Goal: Find specific page/section: Find specific page/section

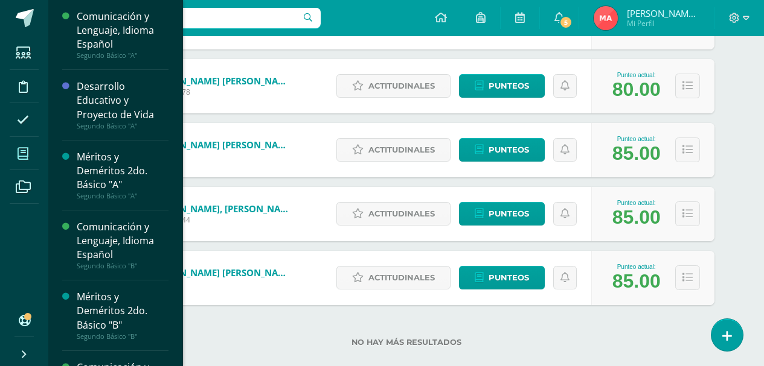
click at [21, 150] on icon at bounding box center [23, 154] width 11 height 12
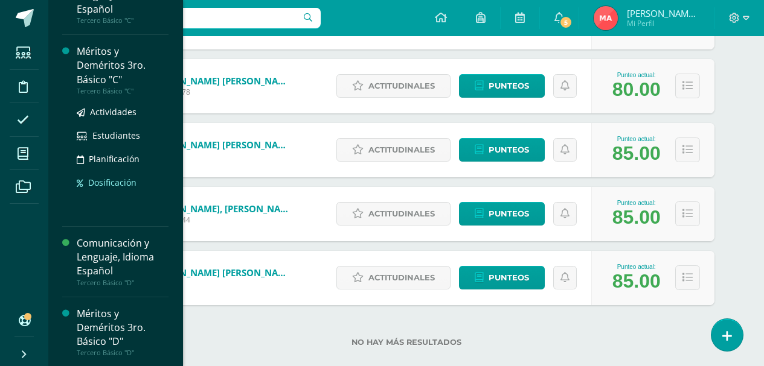
scroll to position [668, 0]
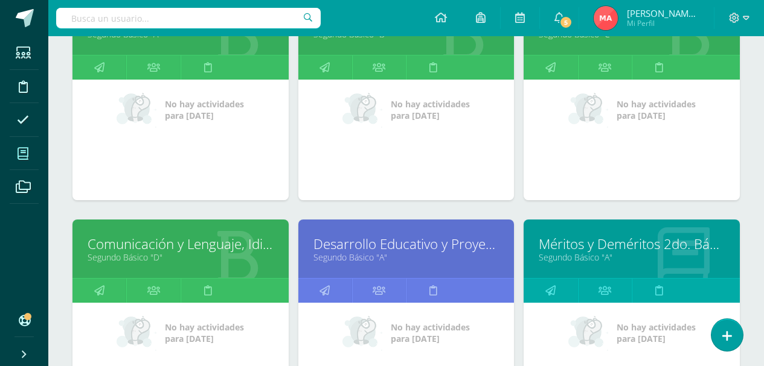
scroll to position [241, 0]
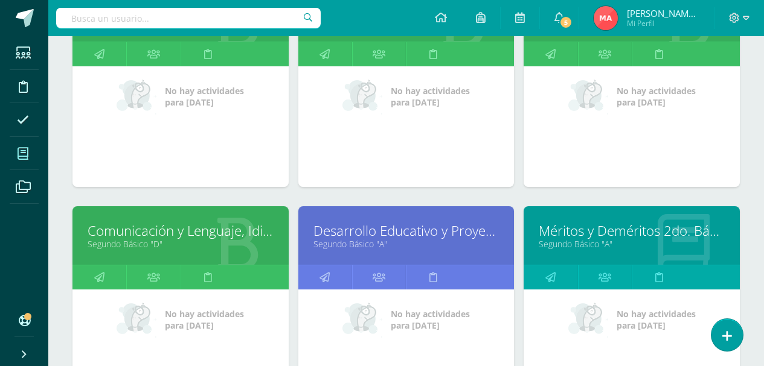
click at [152, 226] on link "Comunicación y Lenguaje, Idioma Español" at bounding box center [181, 231] width 186 height 19
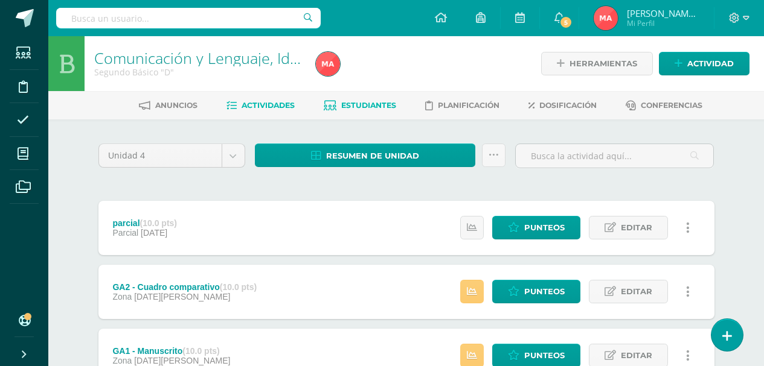
click at [362, 104] on span "Estudiantes" at bounding box center [368, 105] width 55 height 9
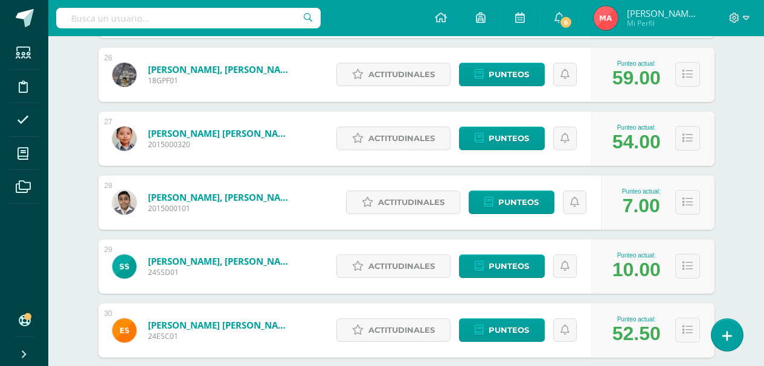
scroll to position [1846, 0]
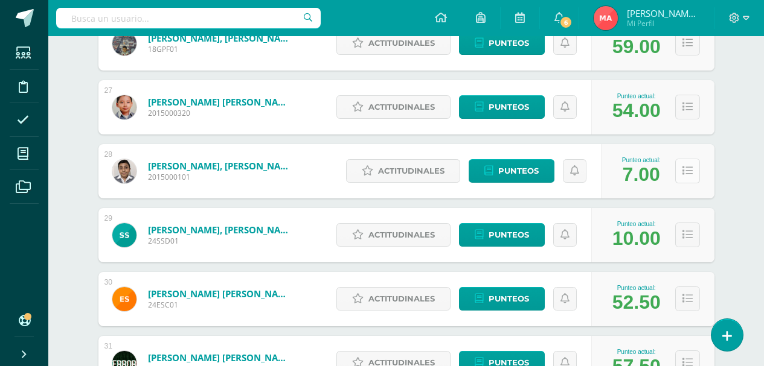
click at [692, 174] on button at bounding box center [687, 171] width 25 height 25
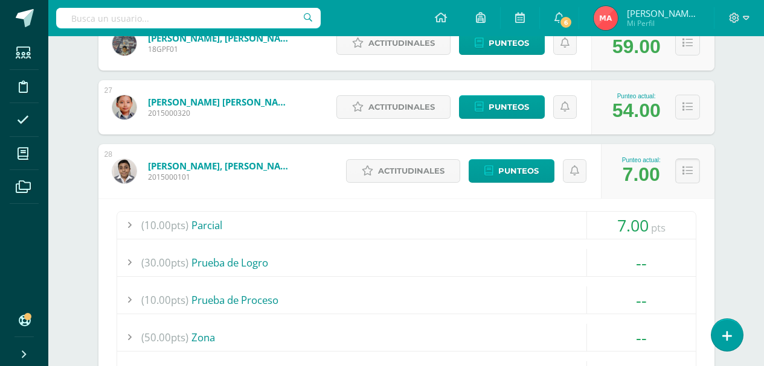
scroll to position [2027, 0]
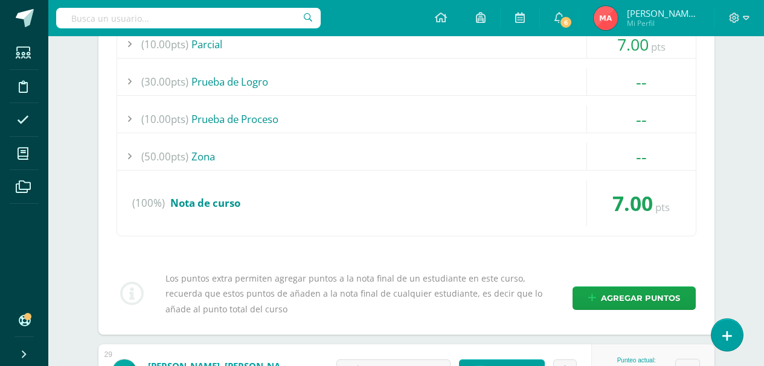
click at [133, 157] on div at bounding box center [129, 156] width 24 height 27
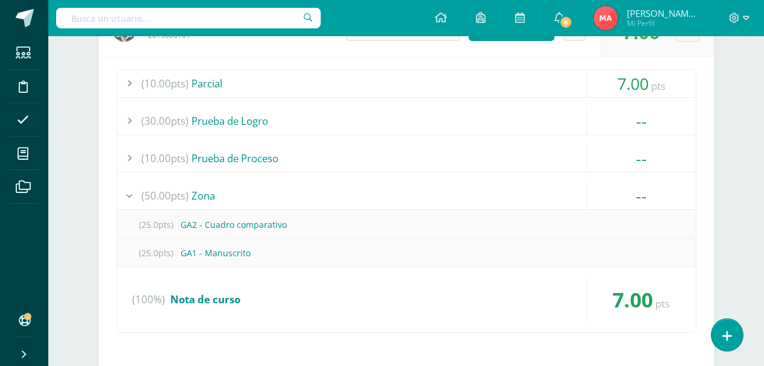
scroll to position [1967, 0]
